Goal: Information Seeking & Learning: Check status

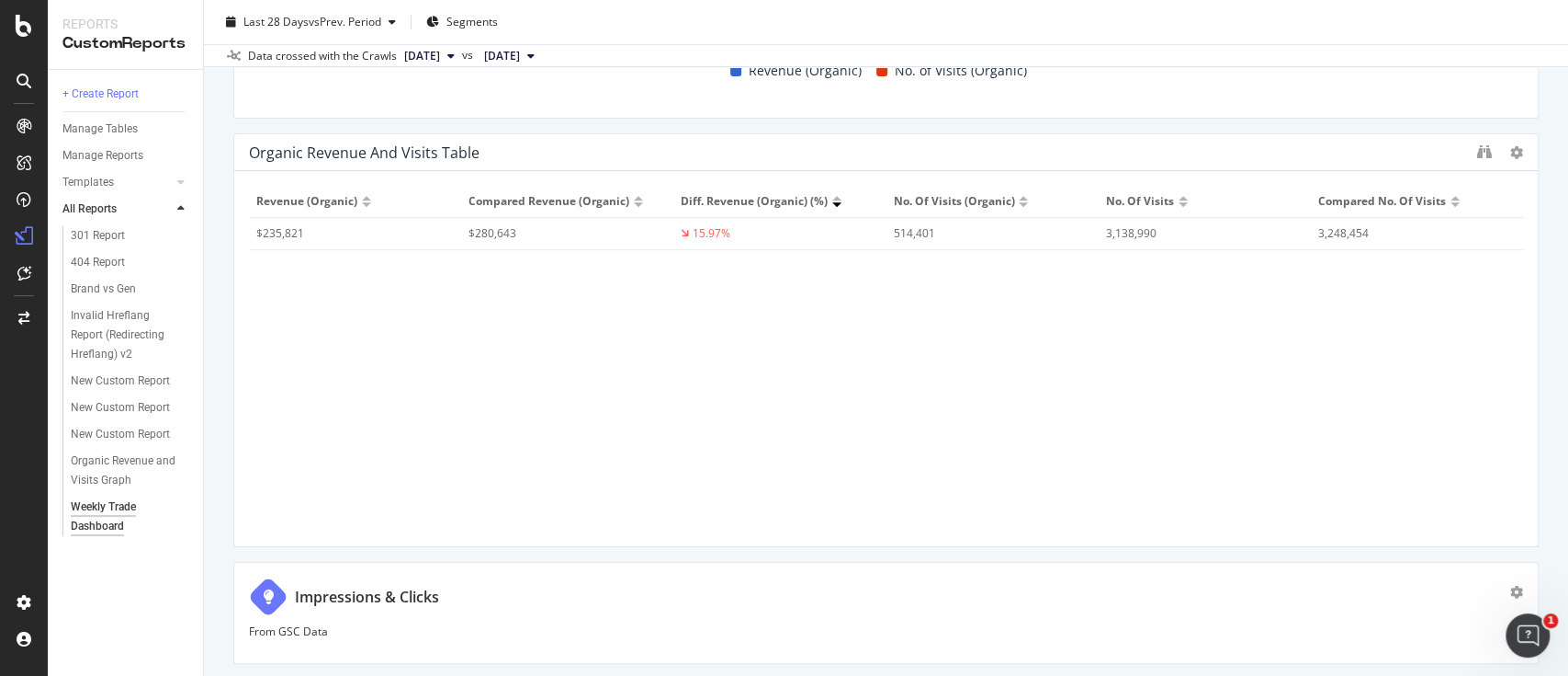
scroll to position [606, 0]
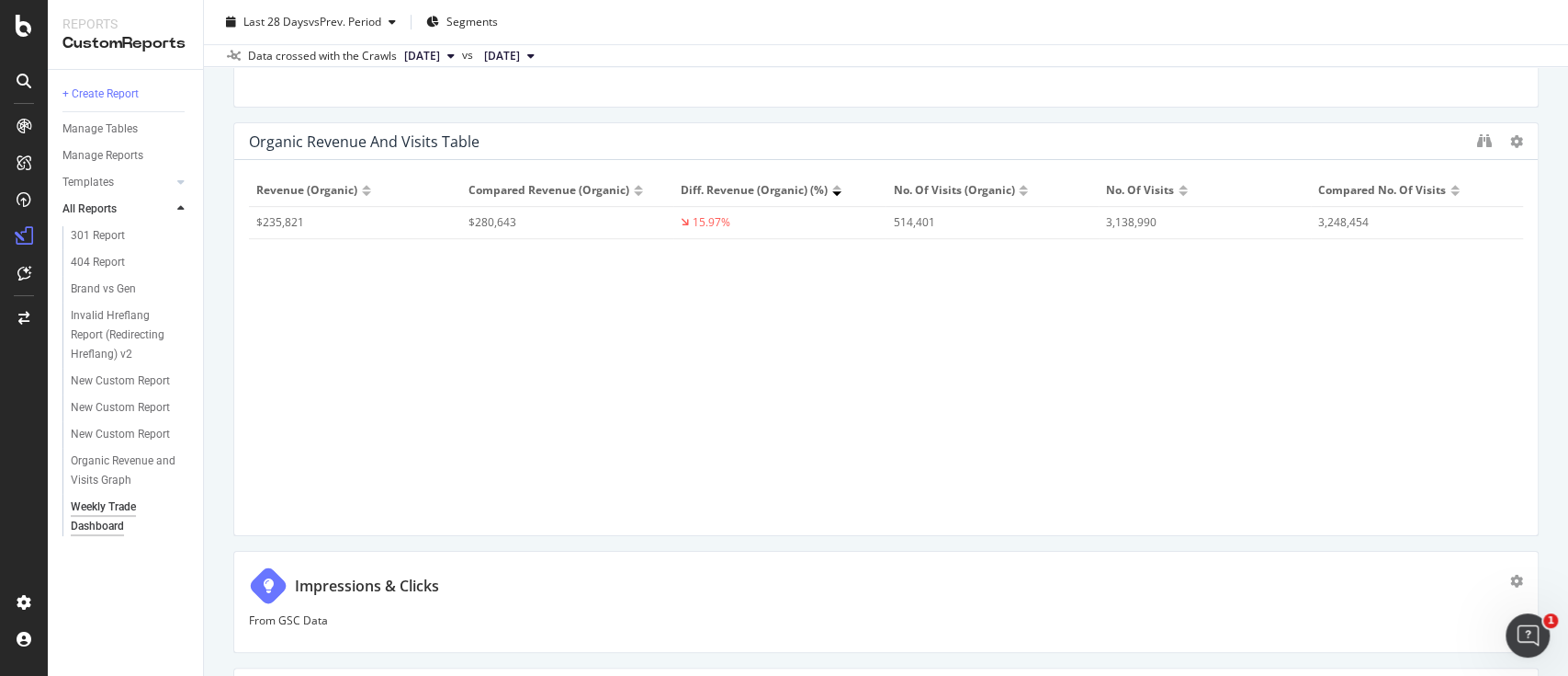
click at [292, 224] on div "$235,821" at bounding box center [344, 222] width 178 height 17
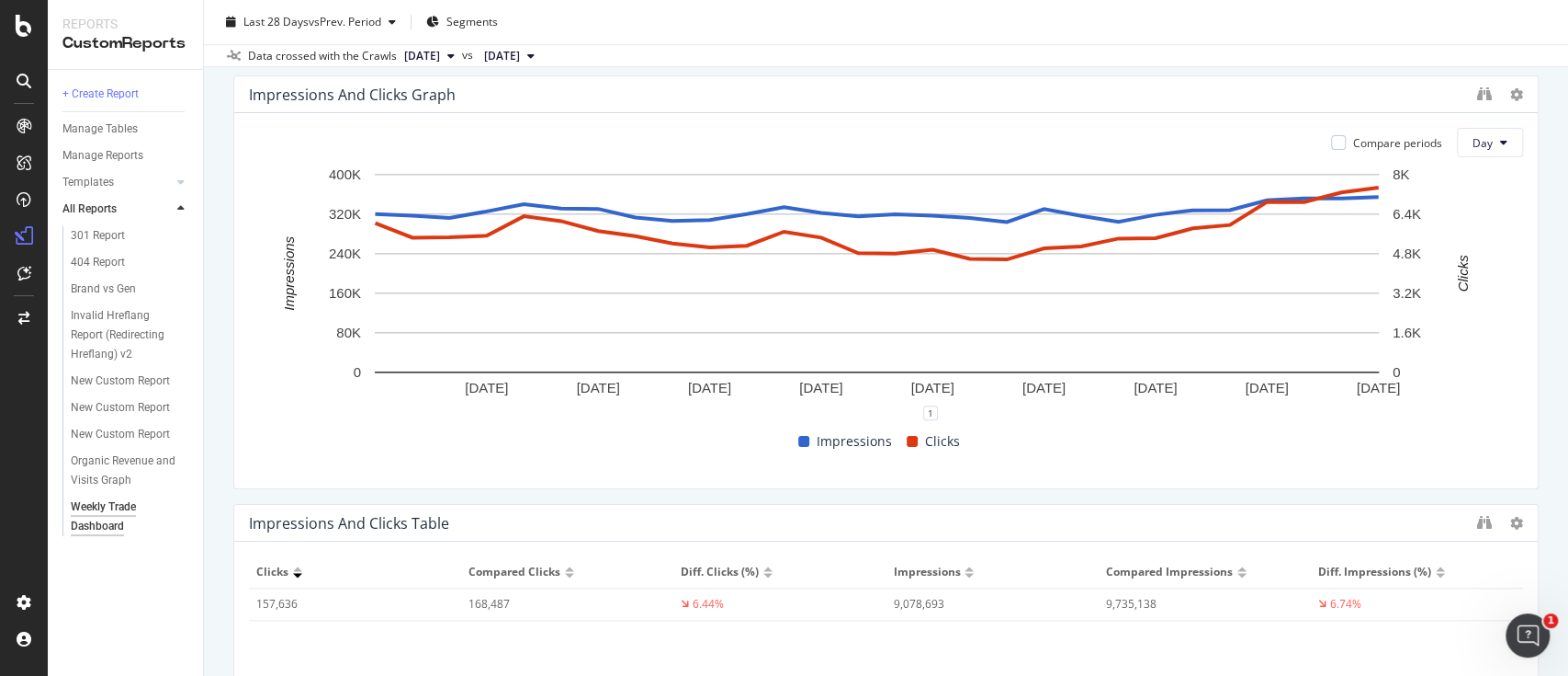
scroll to position [1163, 0]
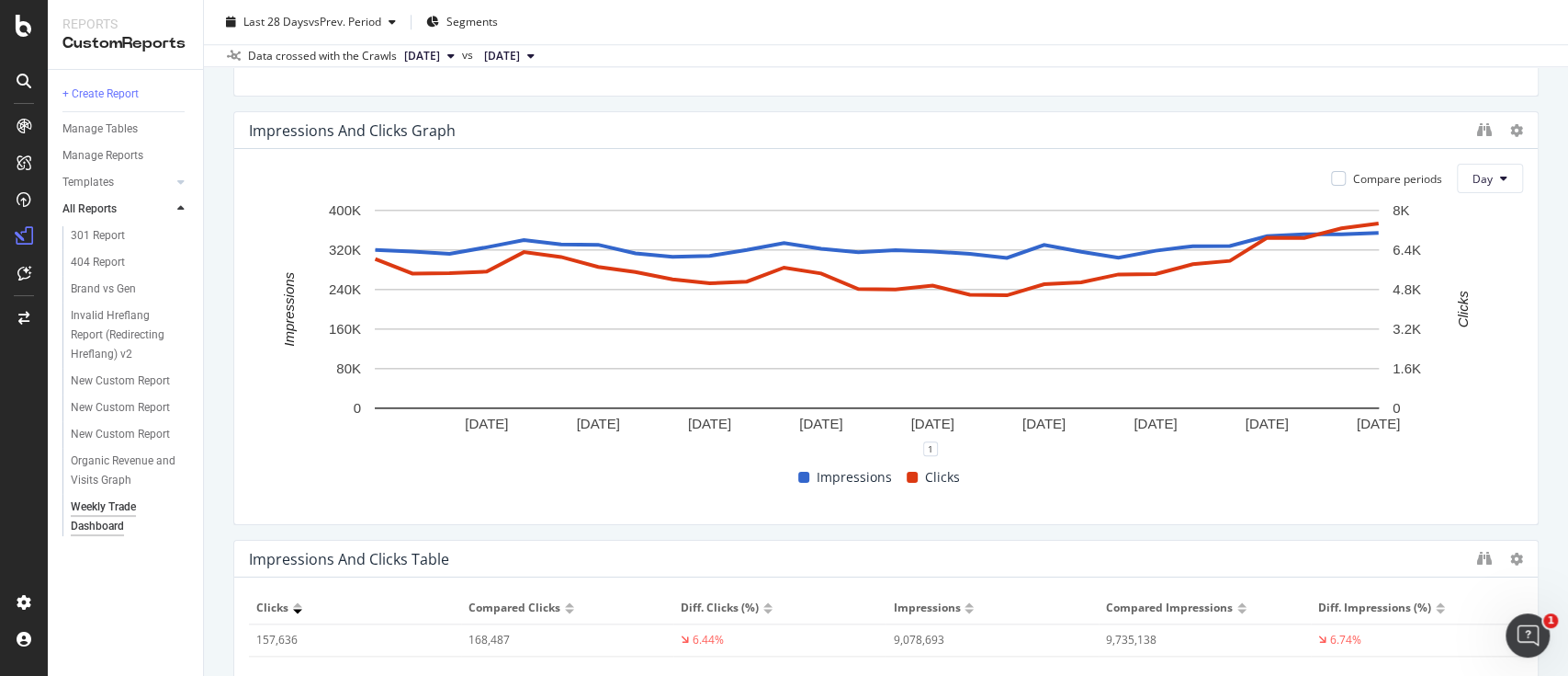
click at [1067, 452] on div "1" at bounding box center [887, 456] width 1274 height 15
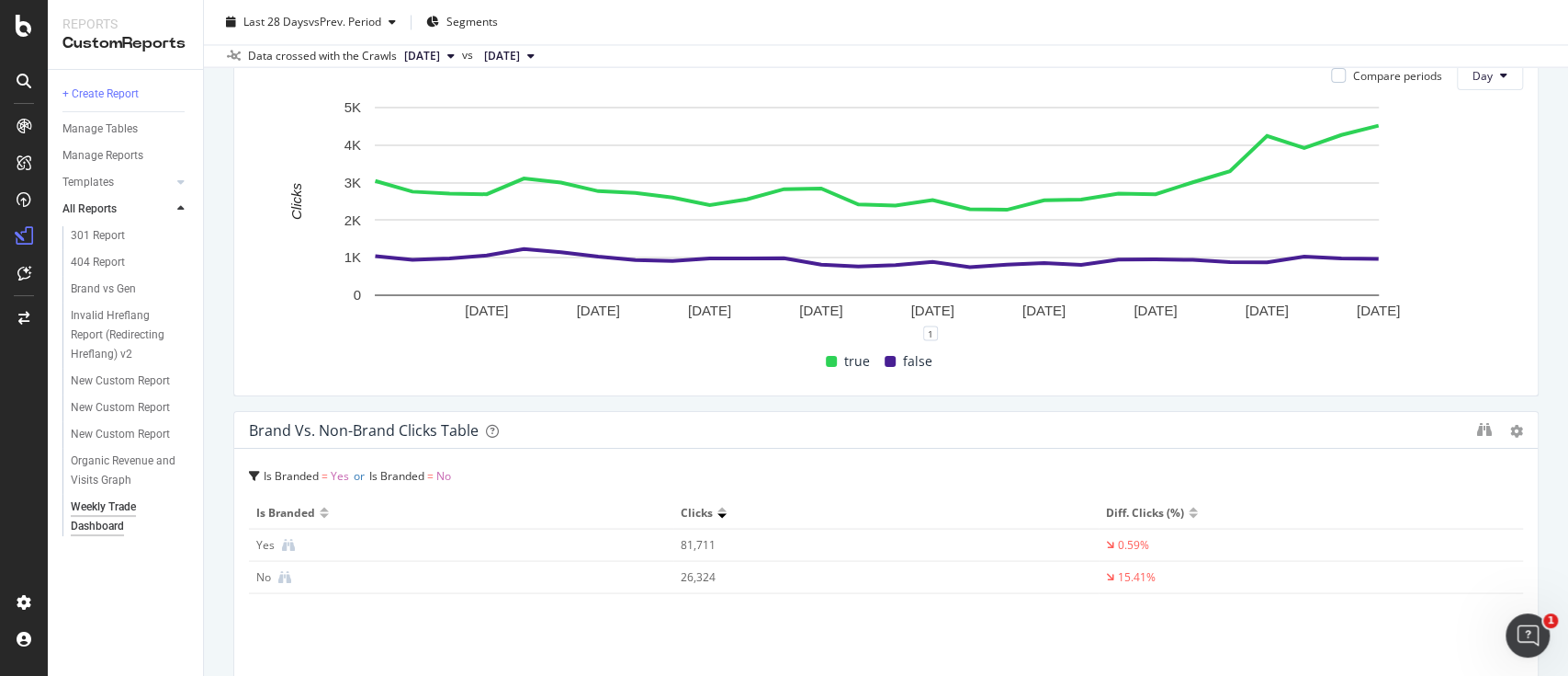
scroll to position [2259, 0]
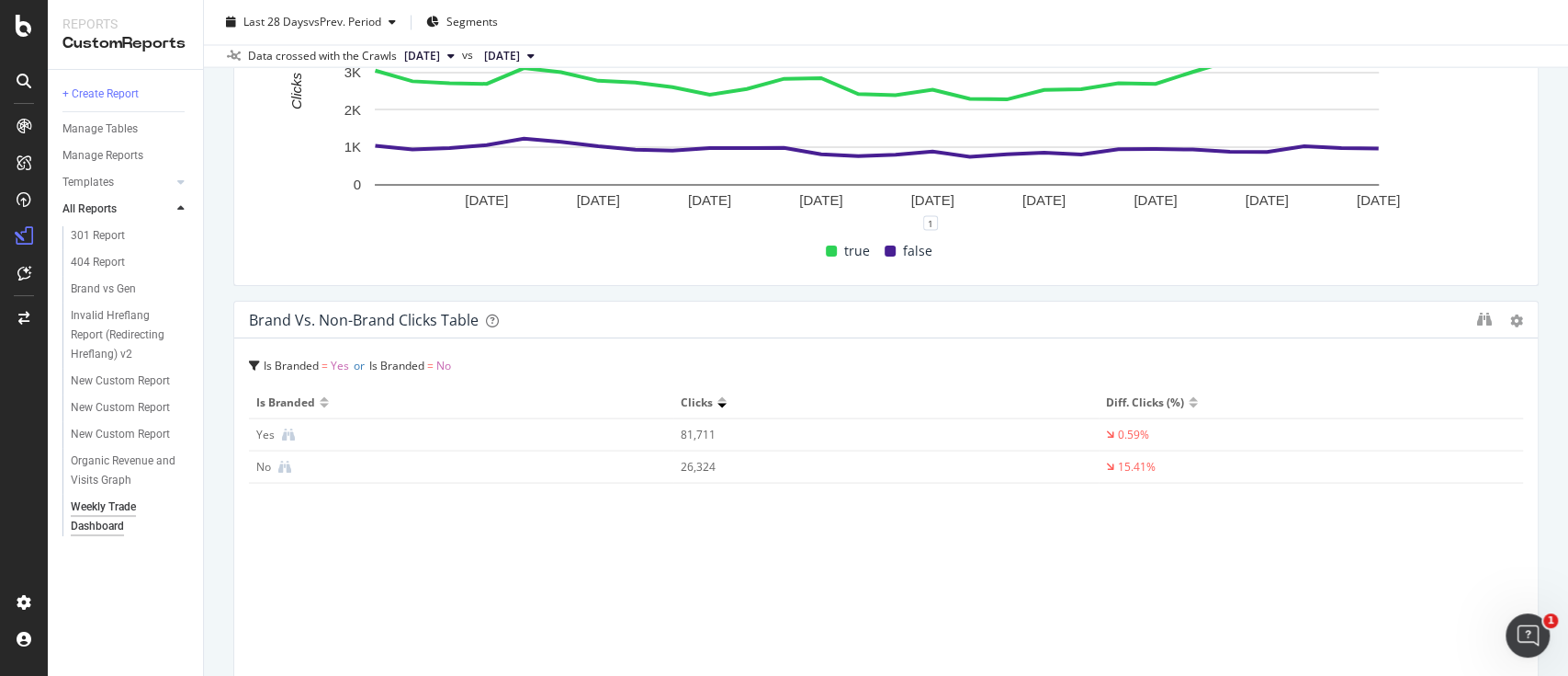
click at [1409, 533] on div "Is Branded Clicks Diff. Clicks (%) Yes 81,711 0.59% No 26,324 15.41%" at bounding box center [887, 542] width 1274 height 313
click at [1150, 409] on th "Diff. Clicks (%)" at bounding box center [1311, 402] width 424 height 32
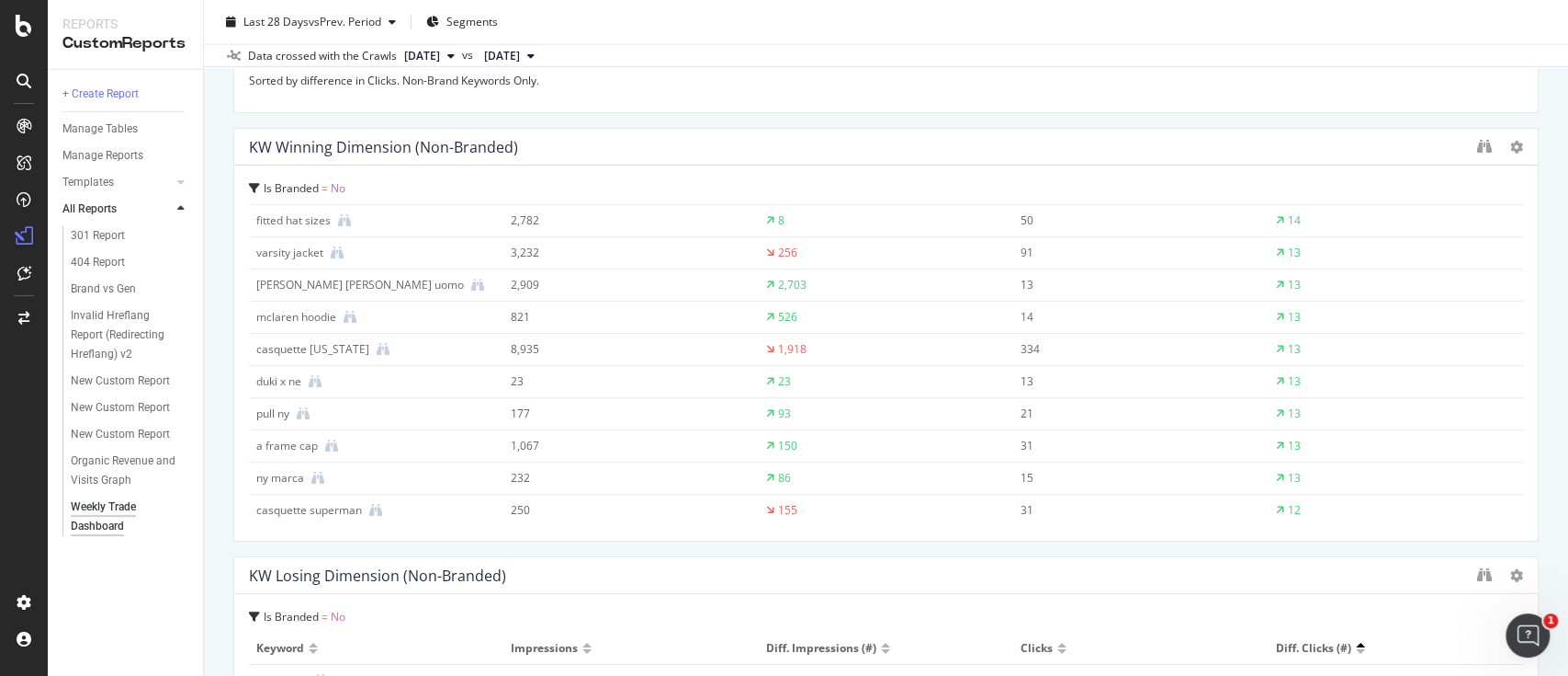
scroll to position [0, 0]
click at [1058, 220] on div at bounding box center [1063, 222] width 9 height 5
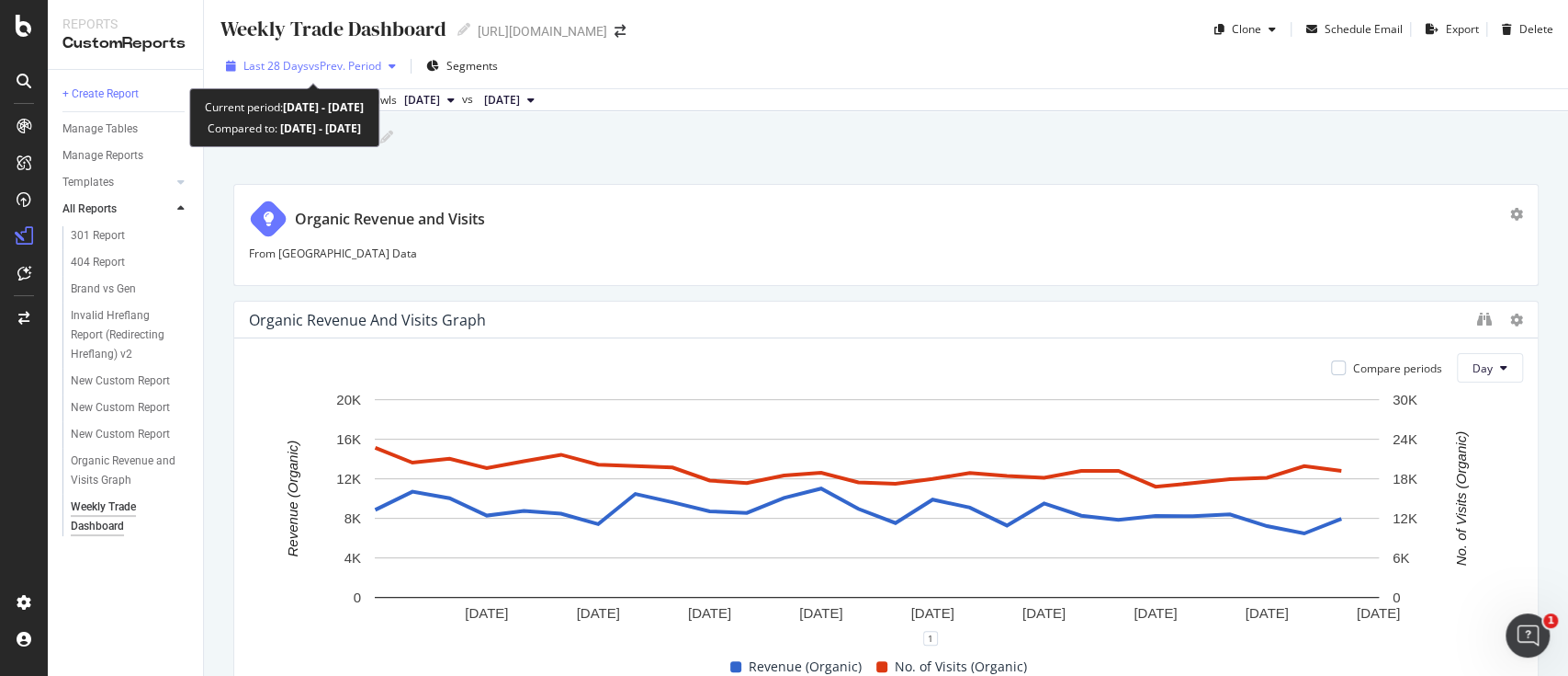
click at [332, 62] on span "vs Prev. Period" at bounding box center [344, 66] width 72 height 16
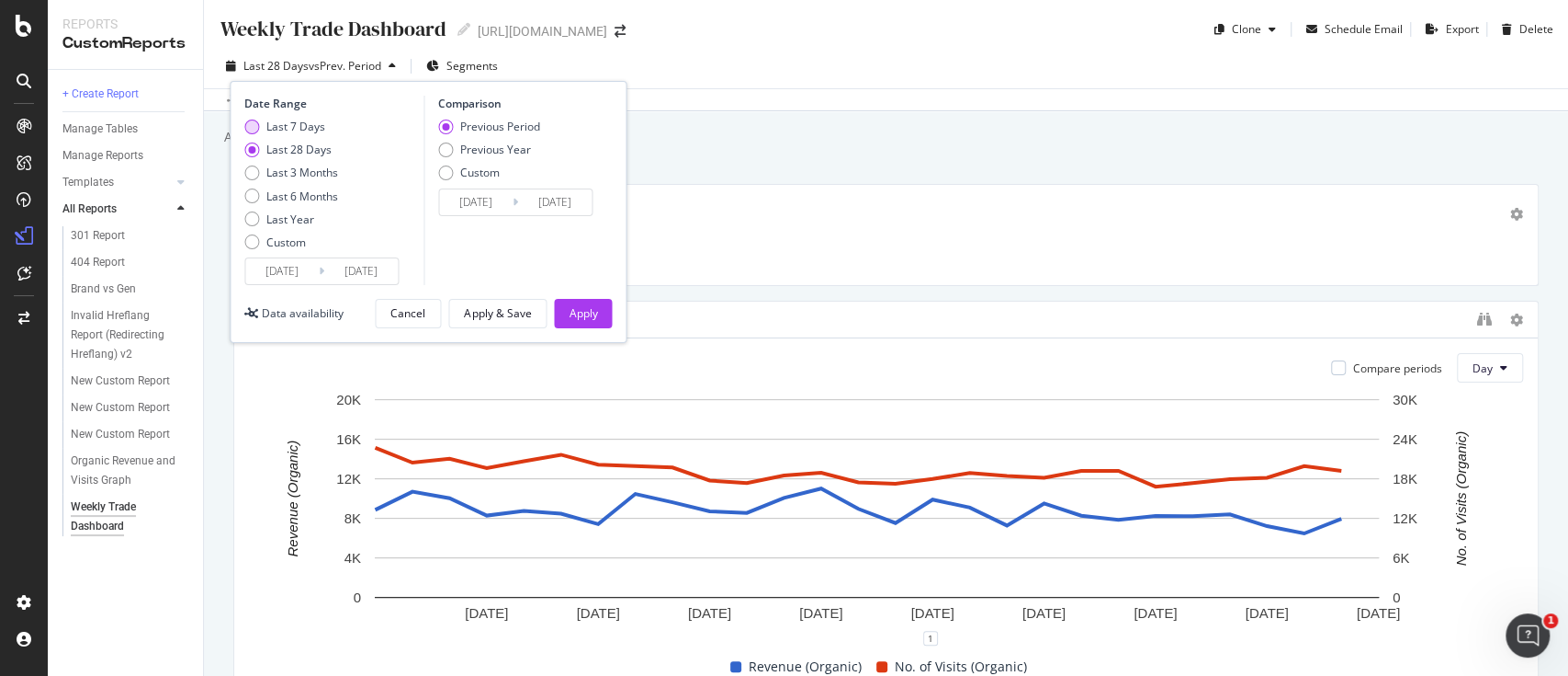
click at [309, 123] on div "Last 7 Days" at bounding box center [296, 126] width 58 height 16
type input "[DATE]"
click at [291, 290] on div "Date Range Last 7 Days Last 28 Days Last 3 Months Last 6 Months Last Year Custo…" at bounding box center [428, 212] width 397 height 262
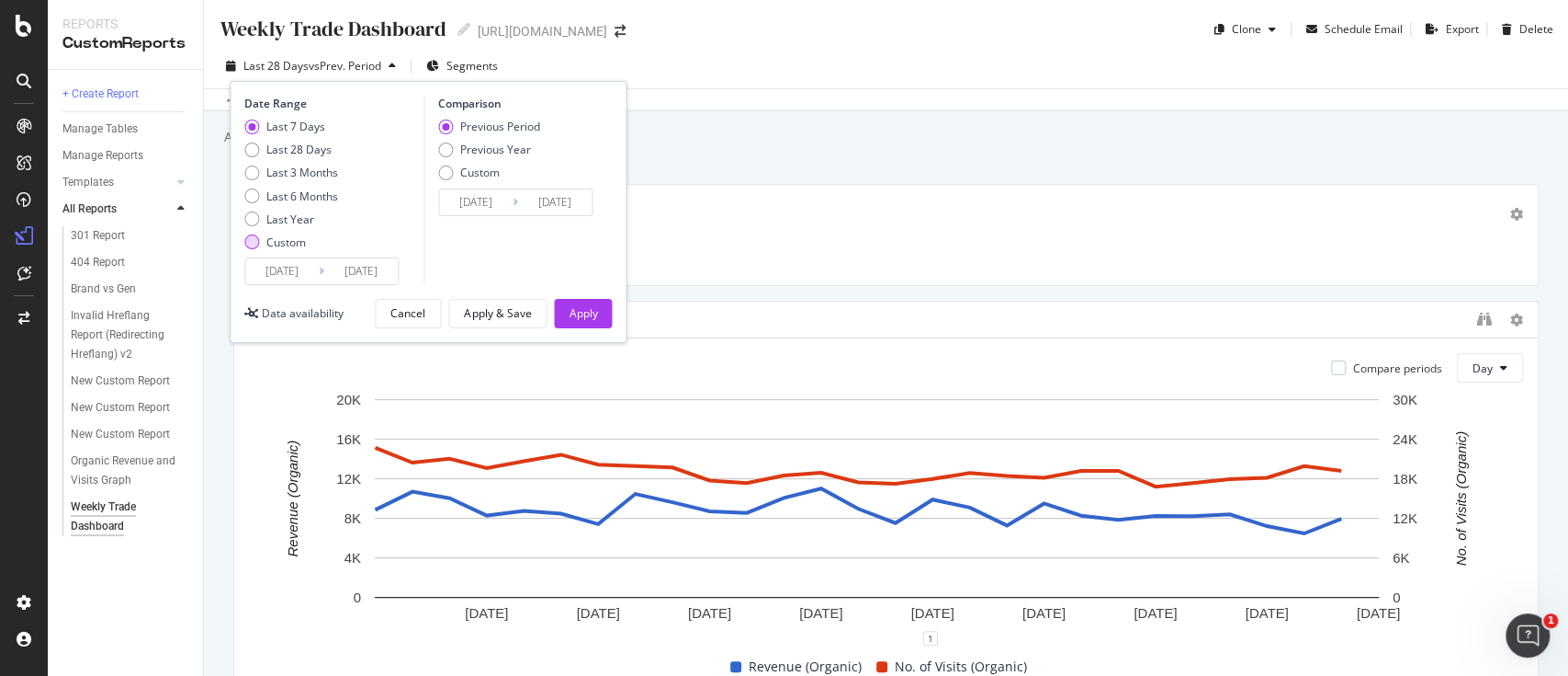
click at [276, 247] on div "Custom" at bounding box center [286, 242] width 40 height 16
type input "[DATE]"
click at [302, 274] on input "[DATE]" at bounding box center [282, 270] width 73 height 25
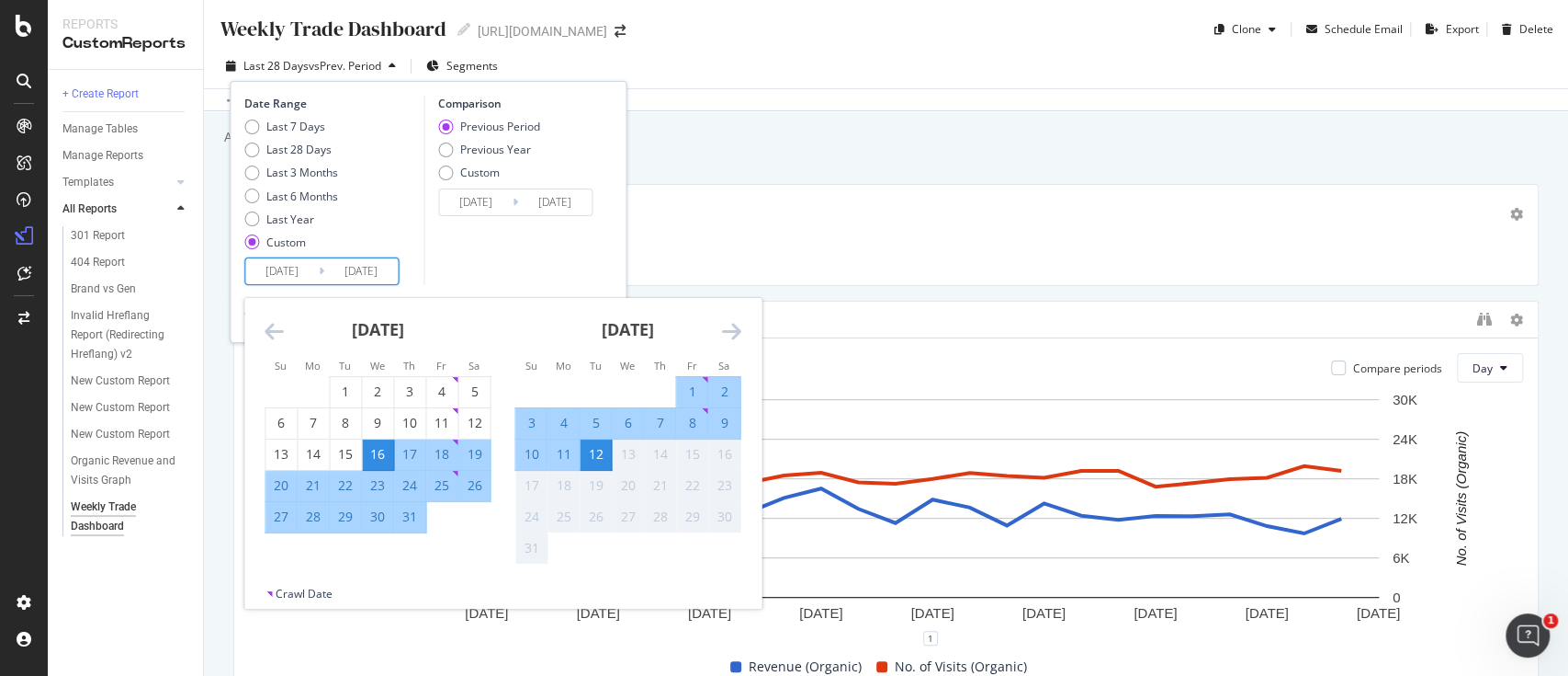
click at [559, 425] on div "4" at bounding box center [563, 423] width 31 height 19
type input "[DATE]"
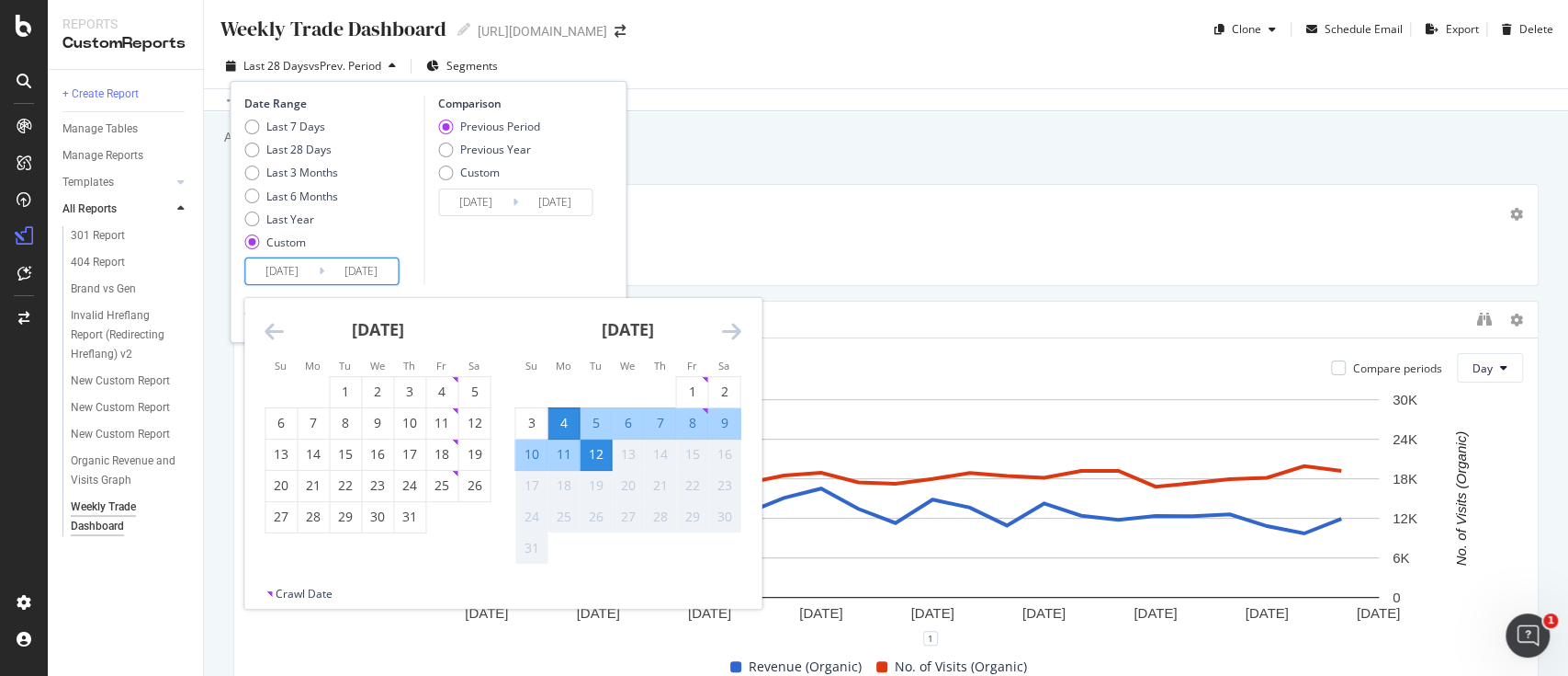
click at [535, 445] on div "10" at bounding box center [531, 454] width 31 height 19
type input "[DATE]"
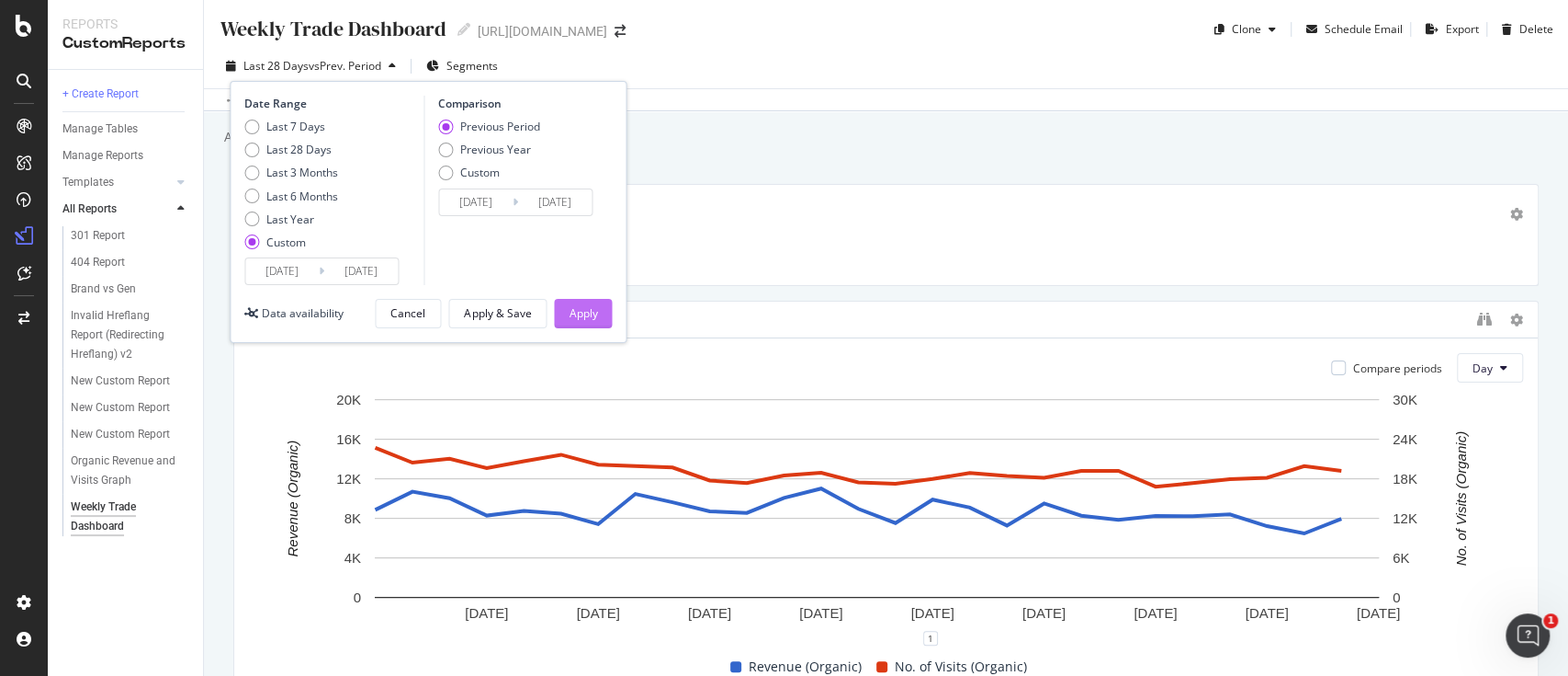
click at [578, 308] on div "Apply" at bounding box center [583, 313] width 28 height 16
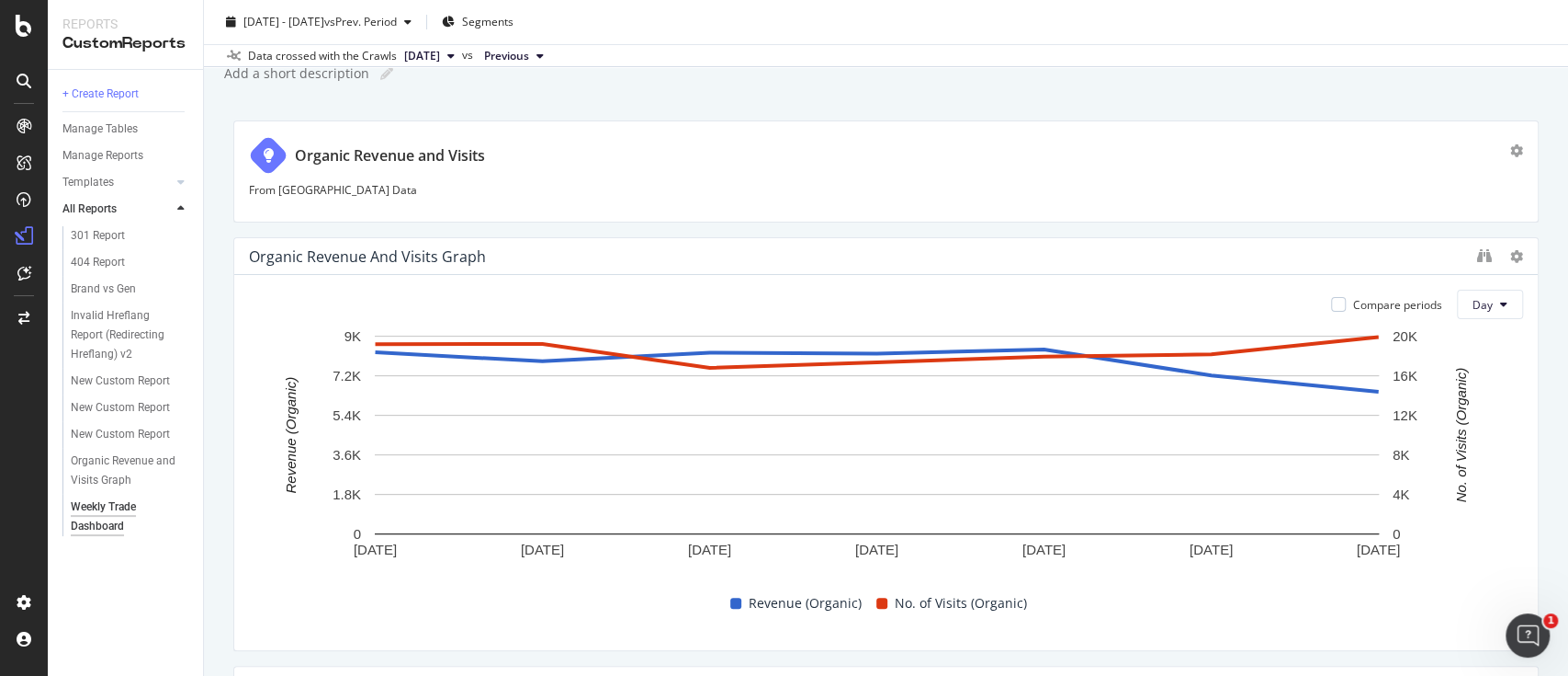
scroll to position [66, 0]
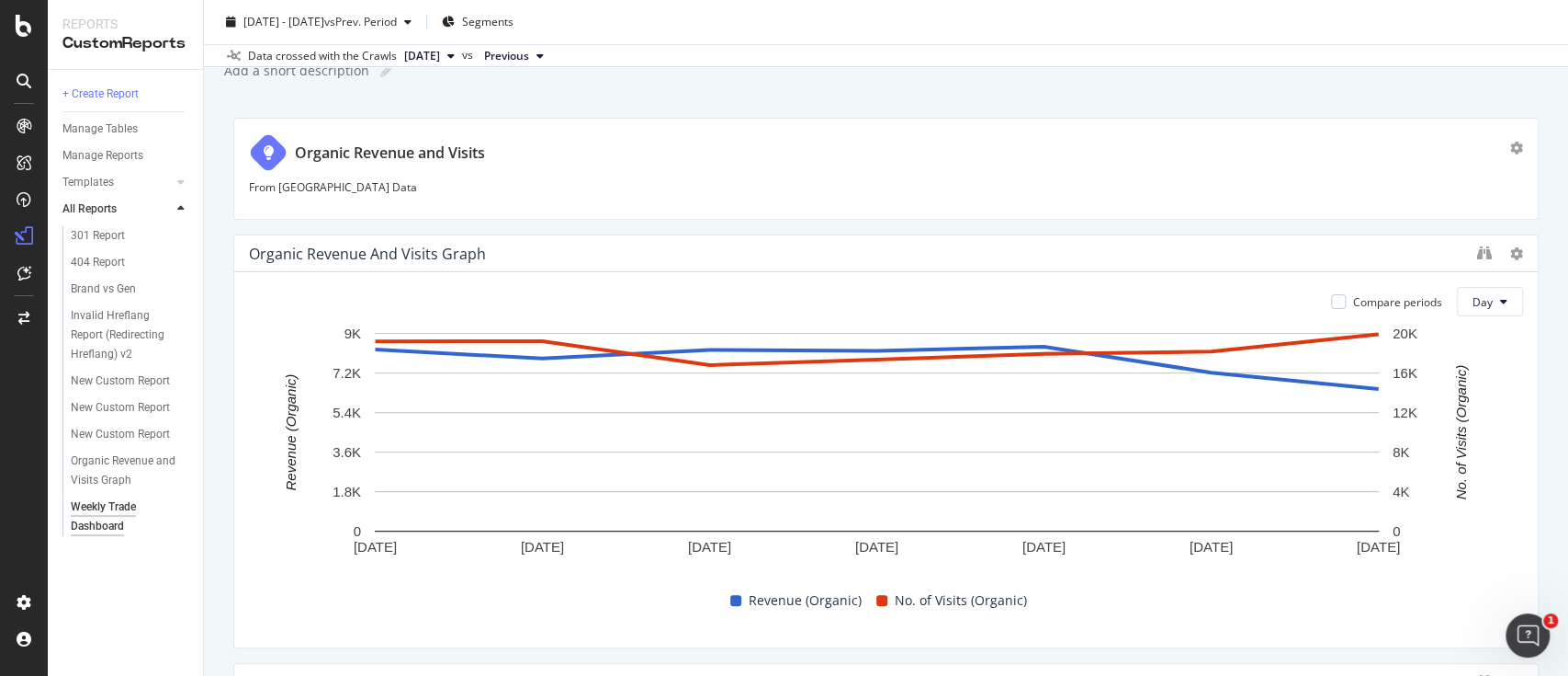
click at [1332, 309] on div "Compare periods" at bounding box center [1387, 301] width 111 height 29
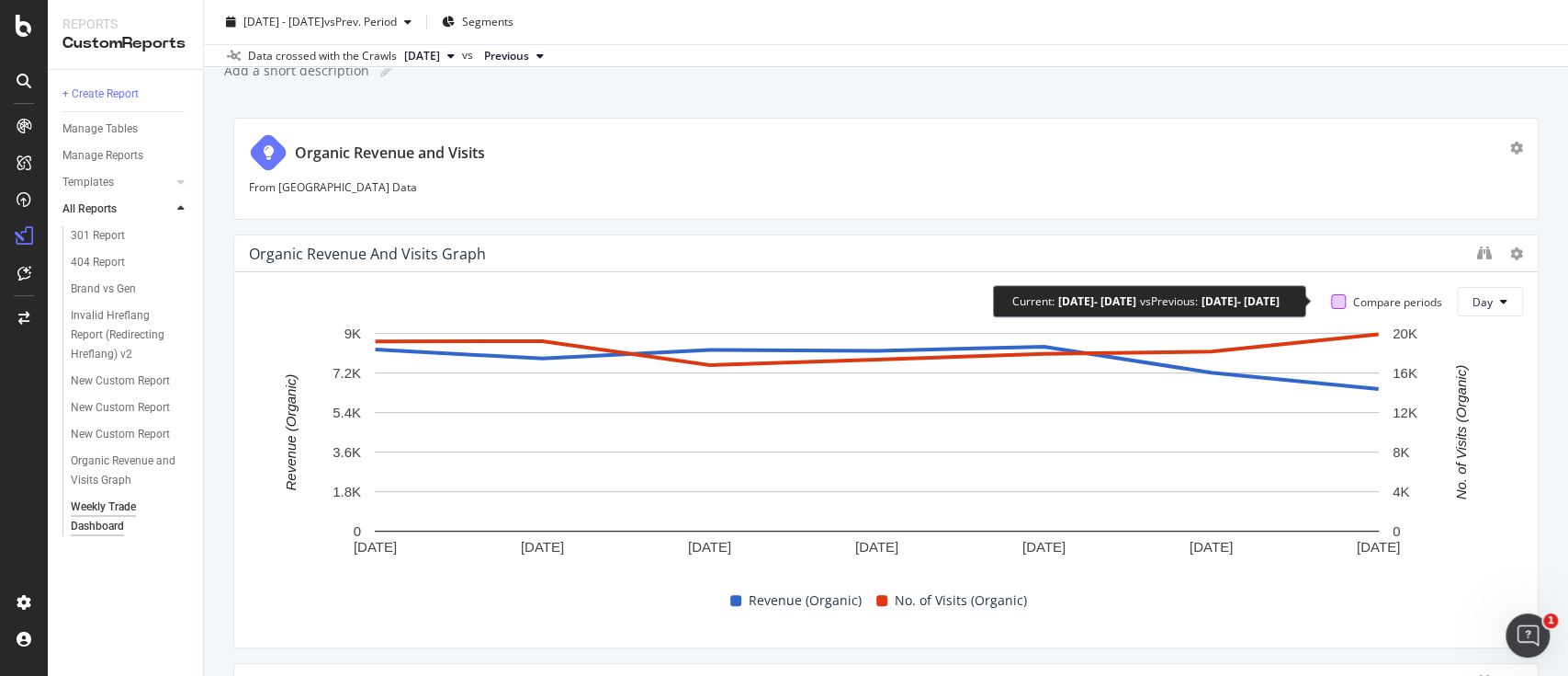
click at [1332, 300] on div at bounding box center [1339, 301] width 15 height 15
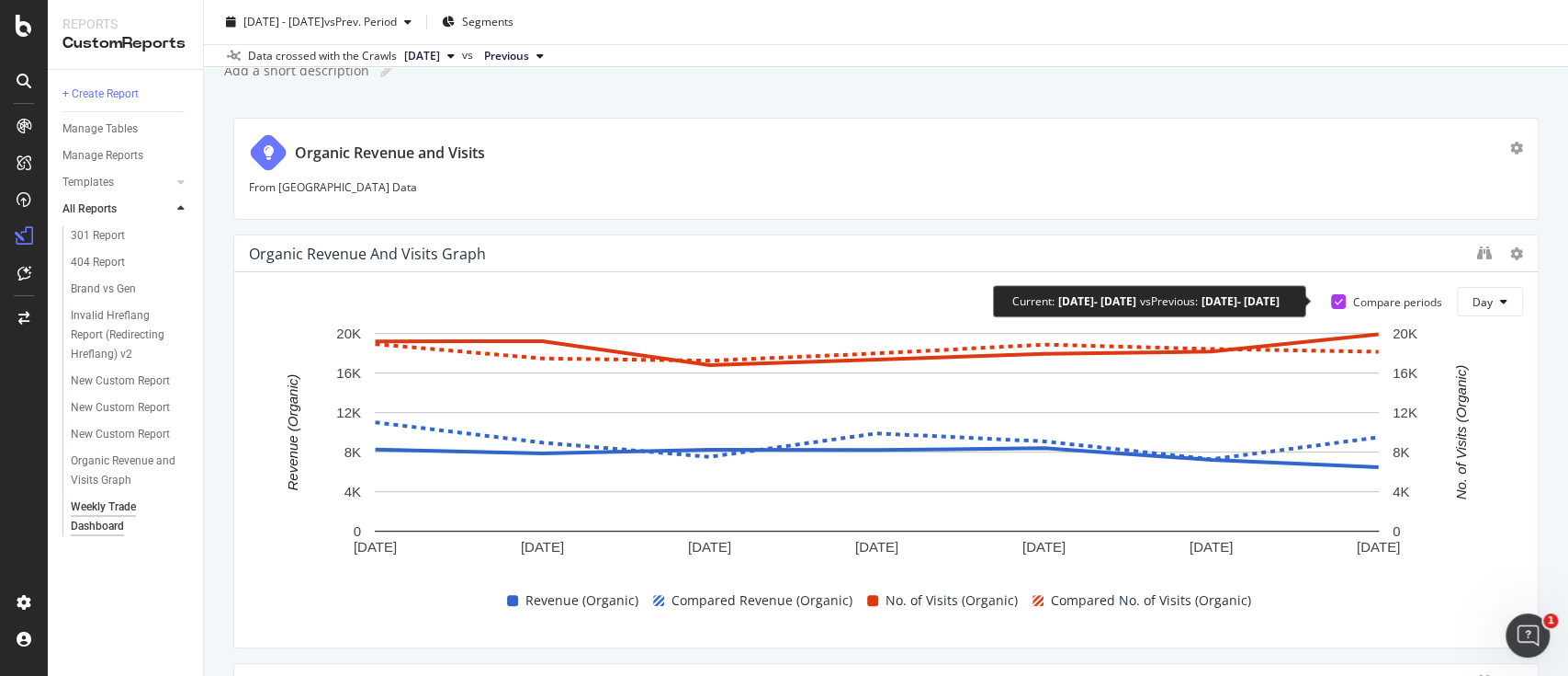
click at [1335, 300] on icon at bounding box center [1338, 301] width 8 height 9
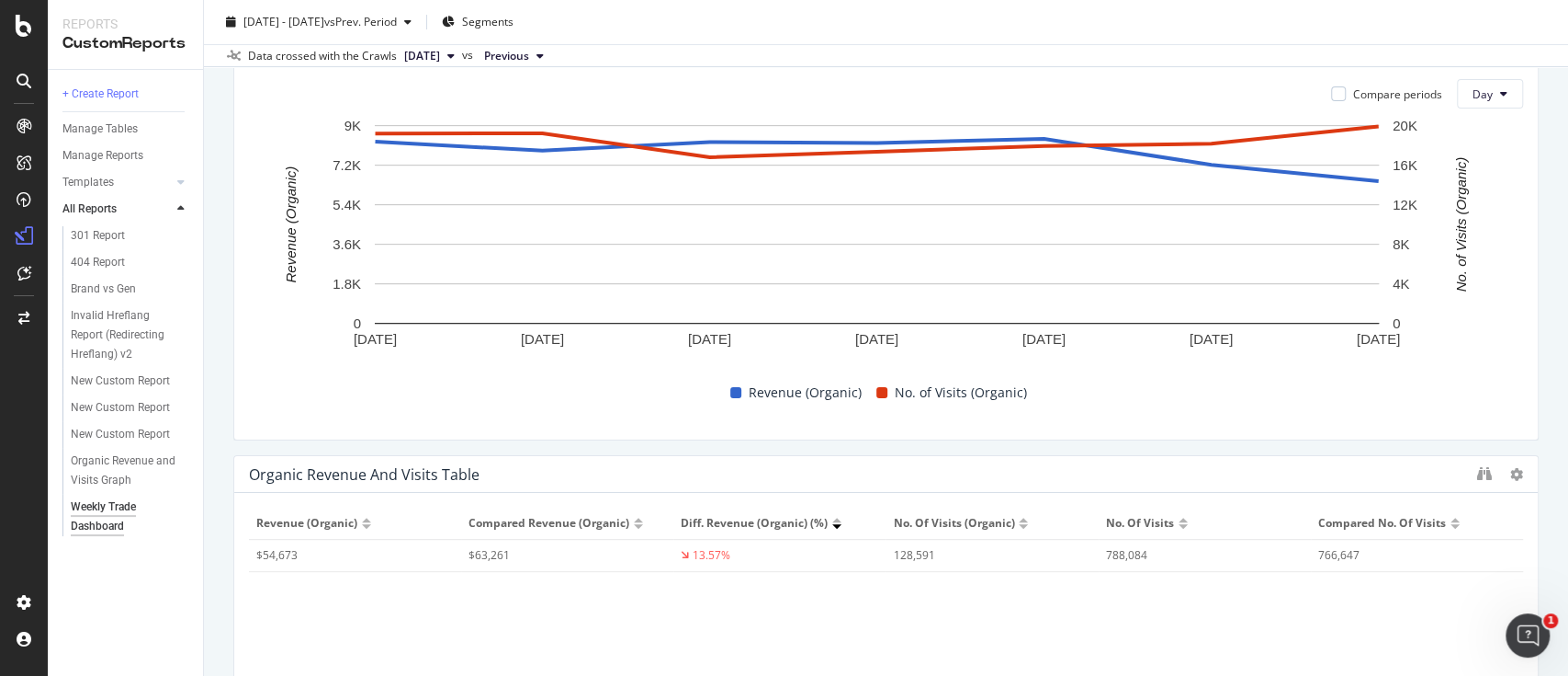
scroll to position [325, 0]
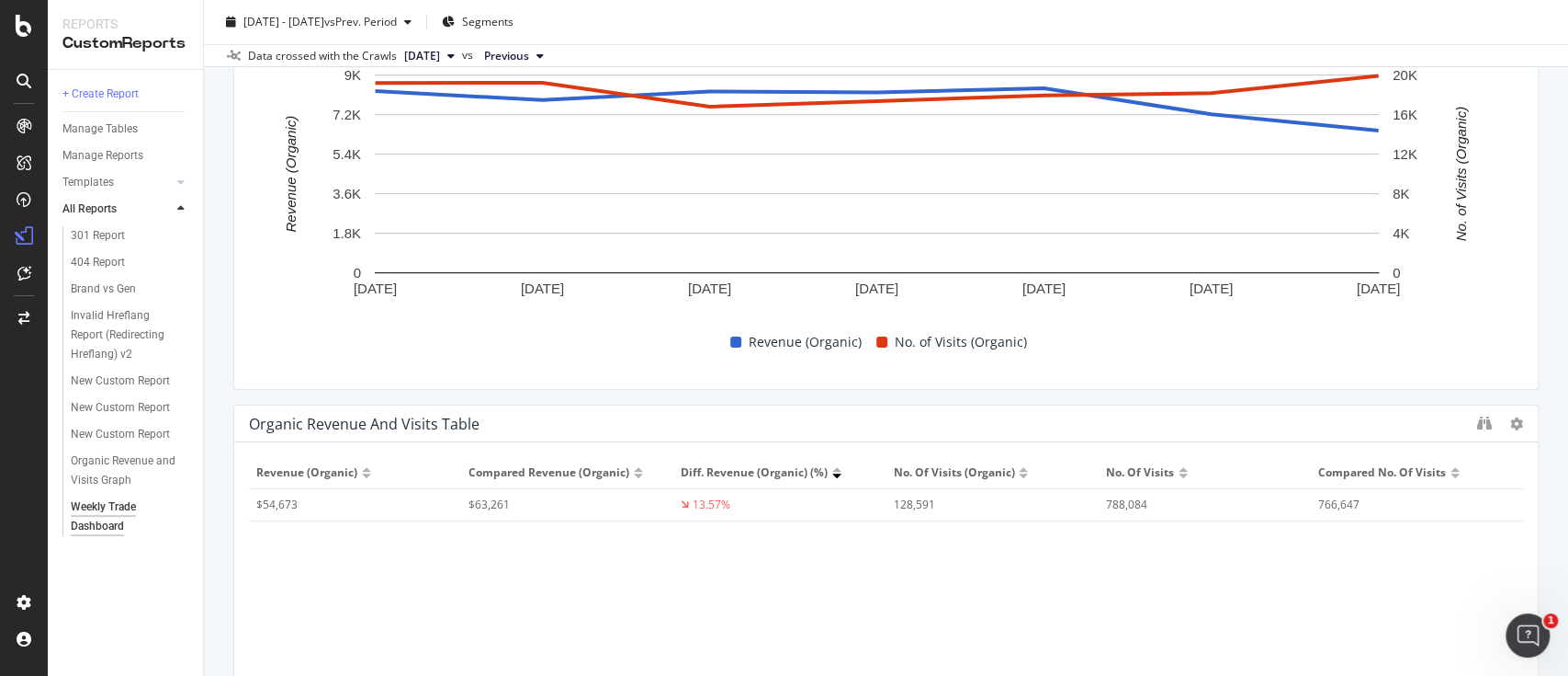
click at [1200, 552] on div "Revenue (Organic) Compared Revenue (Organic) Diff. Revenue (Organic) (%) No. of…" at bounding box center [887, 629] width 1274 height 346
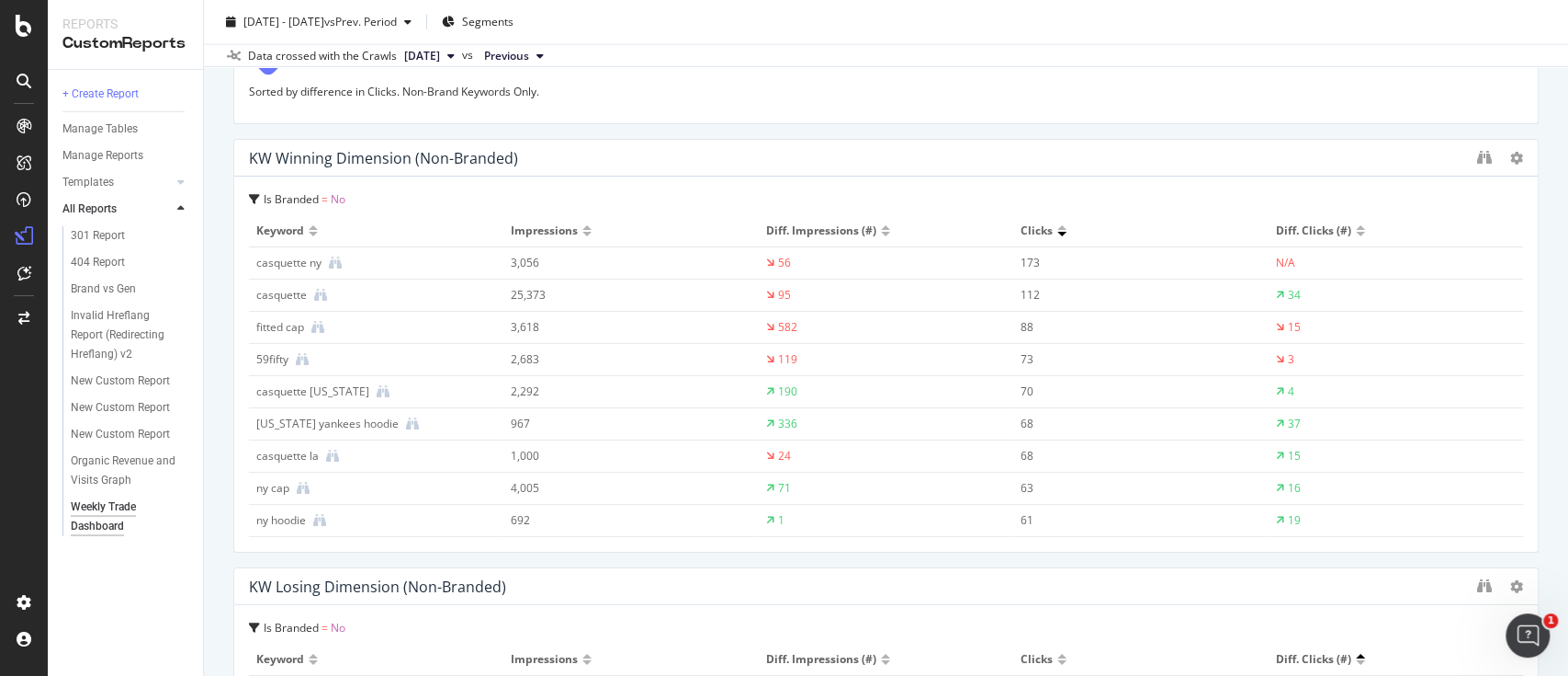
scroll to position [2967, 0]
click at [1330, 233] on div "Diff. Clicks (#)" at bounding box center [1396, 229] width 240 height 17
click at [1356, 231] on div at bounding box center [1361, 232] width 9 height 5
click at [1058, 225] on div at bounding box center [1063, 225] width 9 height 5
click at [1058, 226] on div at bounding box center [1063, 229] width 9 height 11
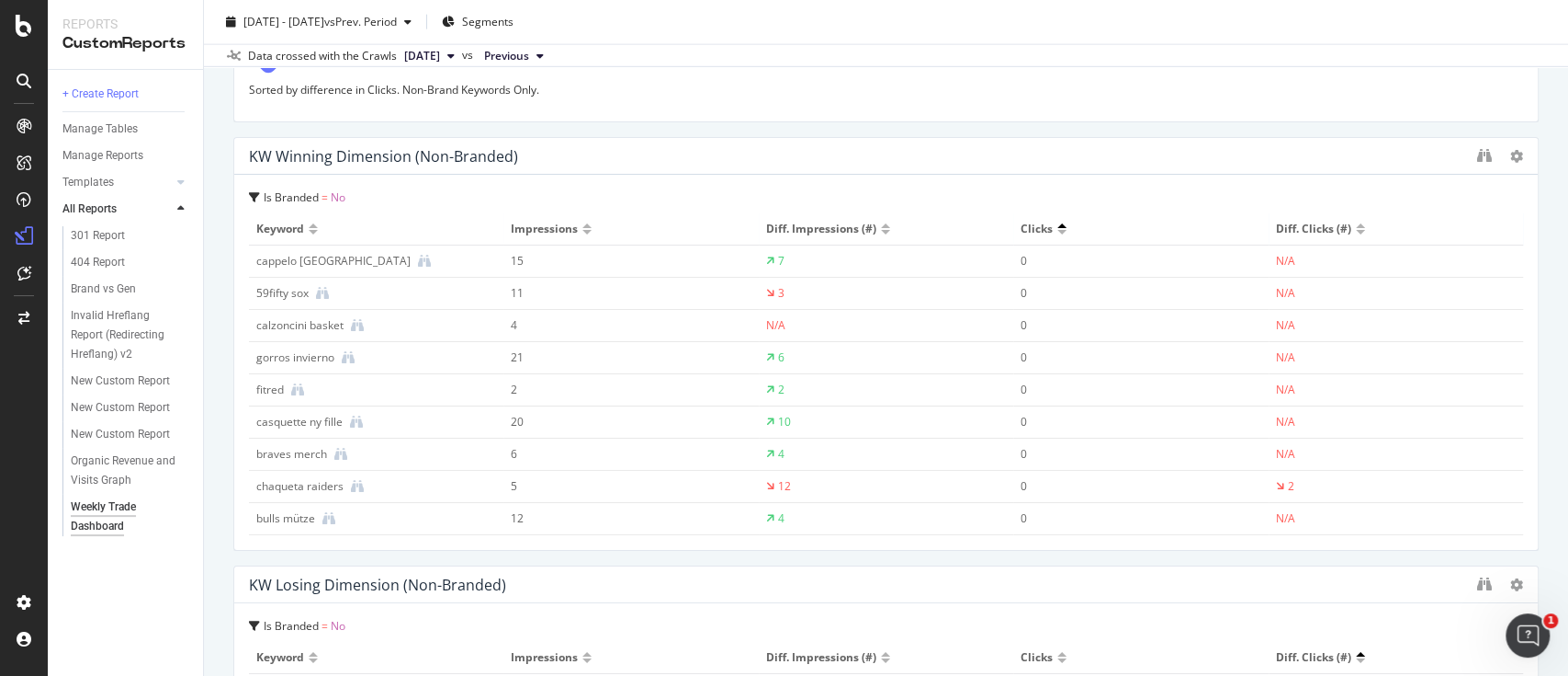
click at [1058, 226] on div at bounding box center [1063, 229] width 9 height 11
click at [1058, 230] on div at bounding box center [1063, 232] width 9 height 5
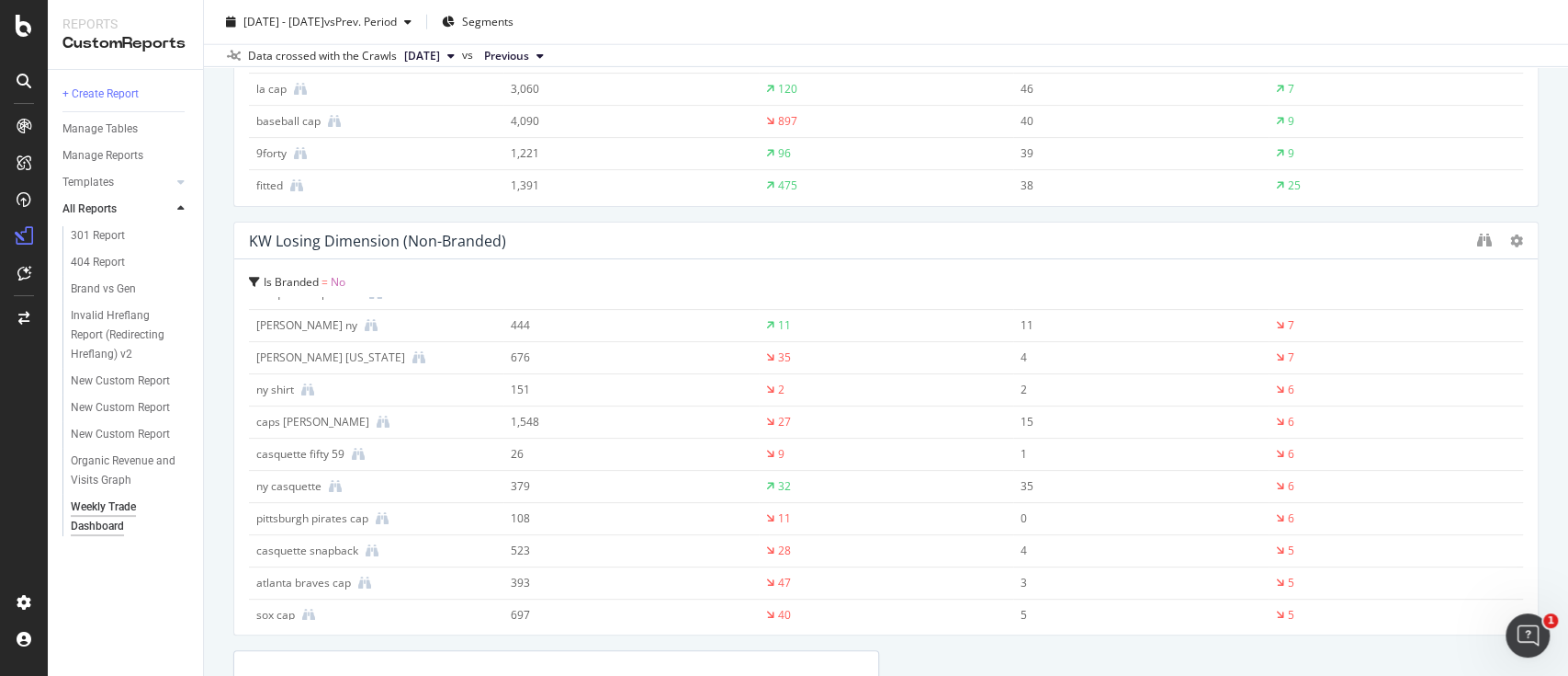
scroll to position [0, 0]
